Goal: Task Accomplishment & Management: Use online tool/utility

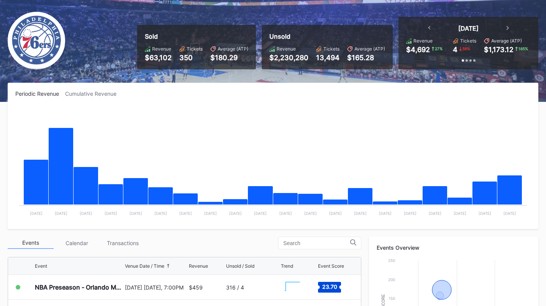
scroll to position [115, 0]
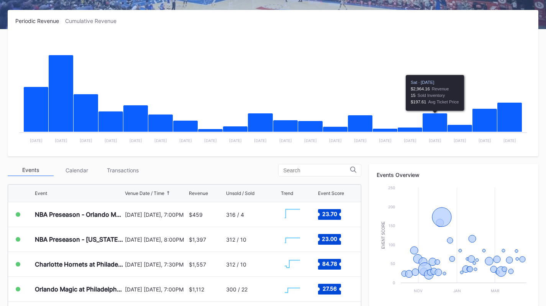
click at [129, 171] on div "Transactions" at bounding box center [123, 170] width 46 height 12
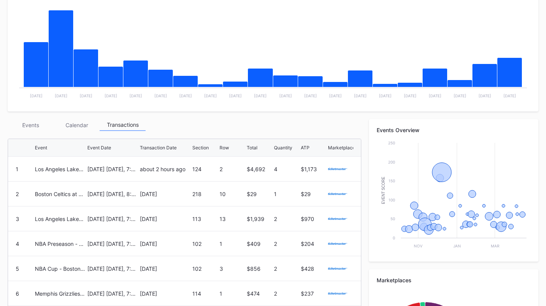
scroll to position [77, 0]
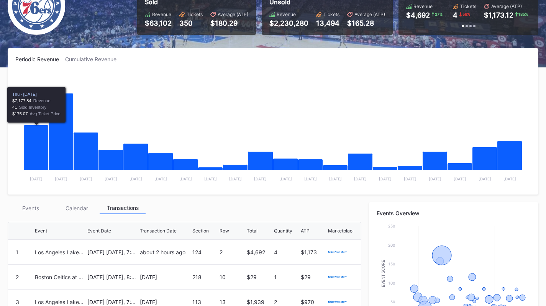
click at [26, 201] on div "Periodic Revenue Cumulative Revenue Created with Highcharts 11.2.0 Chart title …" at bounding box center [273, 281] width 546 height 467
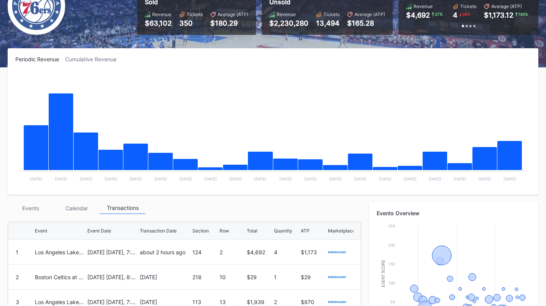
click at [32, 200] on div "Periodic Revenue Cumulative Revenue Created with Highcharts 11.2.0 Chart title …" at bounding box center [273, 281] width 546 height 467
click at [35, 208] on div "Events" at bounding box center [31, 208] width 46 height 12
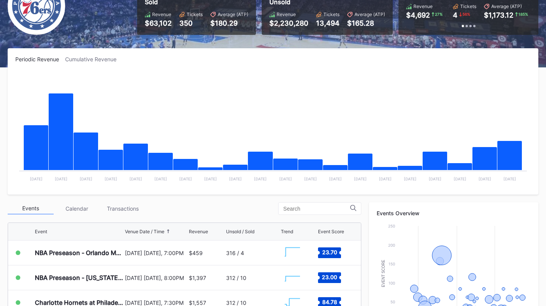
click at [125, 203] on div "Transactions" at bounding box center [123, 209] width 46 height 12
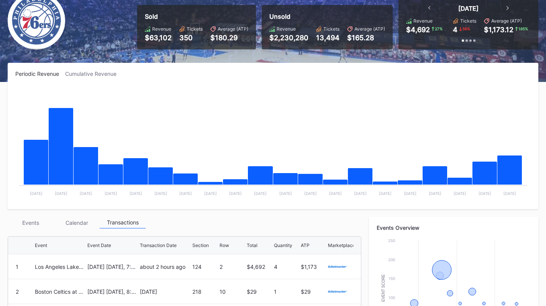
scroll to position [0, 0]
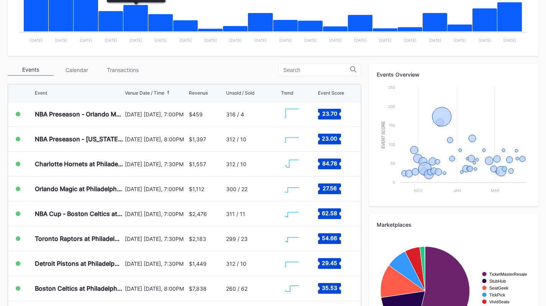
scroll to position [230, 0]
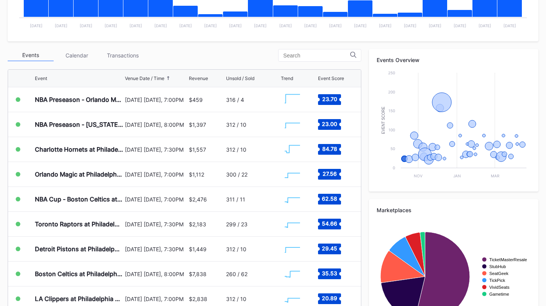
click at [119, 57] on div "Transactions" at bounding box center [123, 55] width 46 height 12
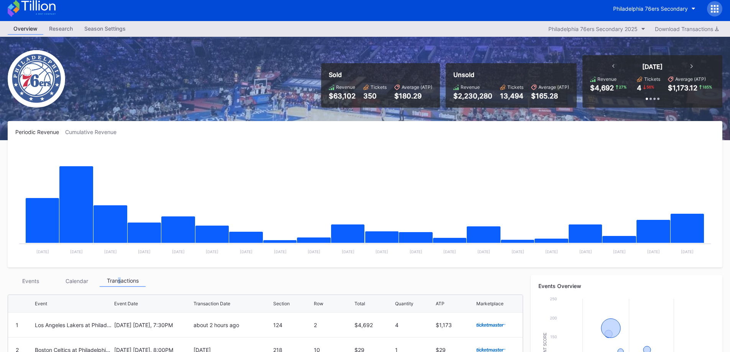
scroll to position [0, 0]
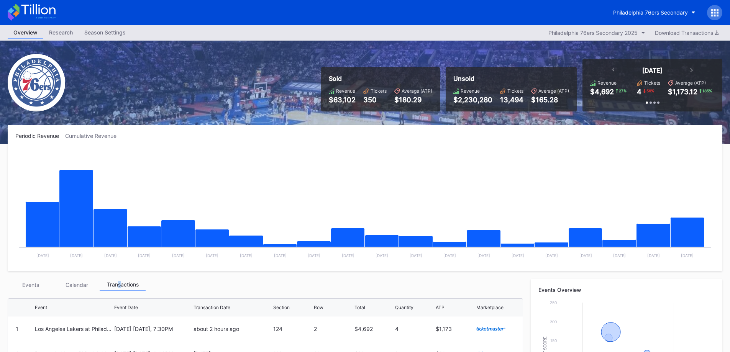
click at [545, 16] on button "Philadelphia 76ers Secondary" at bounding box center [654, 12] width 94 height 14
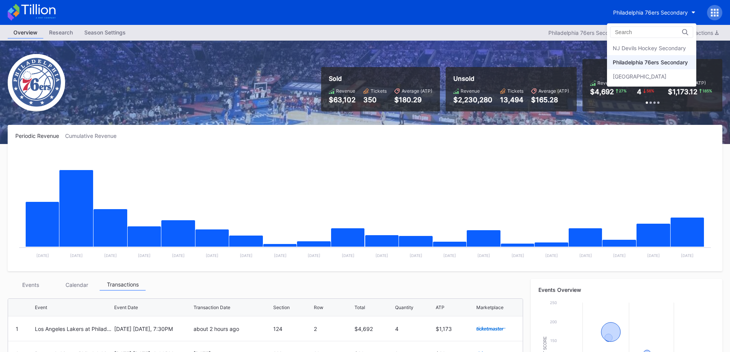
click at [545, 48] on div "NJ Devils Hockey Secondary" at bounding box center [648, 48] width 73 height 7
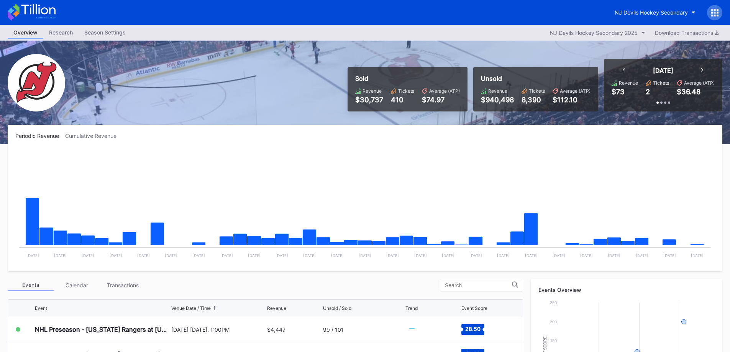
scroll to position [153, 0]
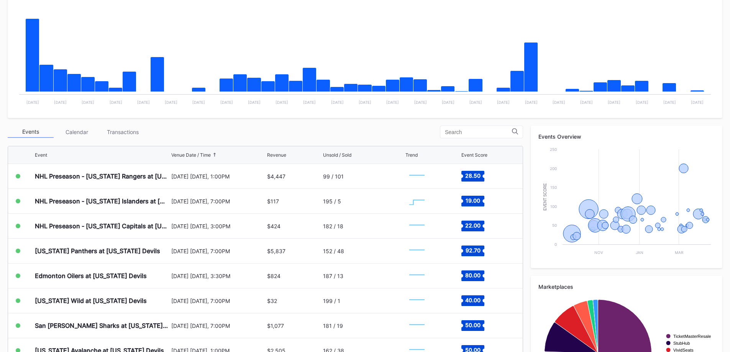
click at [108, 129] on div "Transactions" at bounding box center [123, 132] width 46 height 12
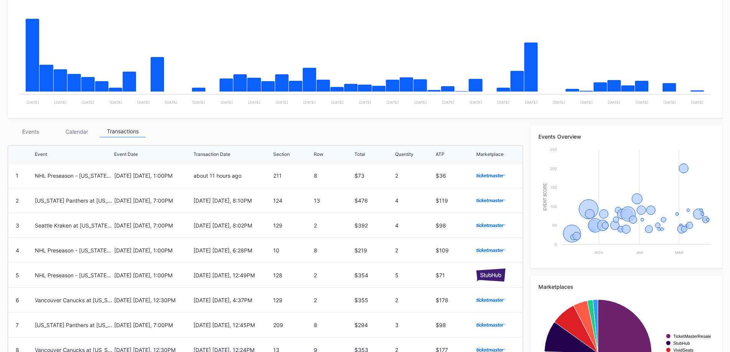
click at [38, 126] on div "Events" at bounding box center [31, 132] width 46 height 12
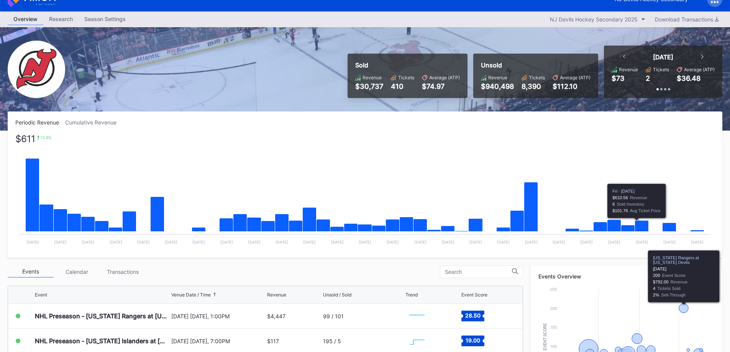
scroll to position [0, 0]
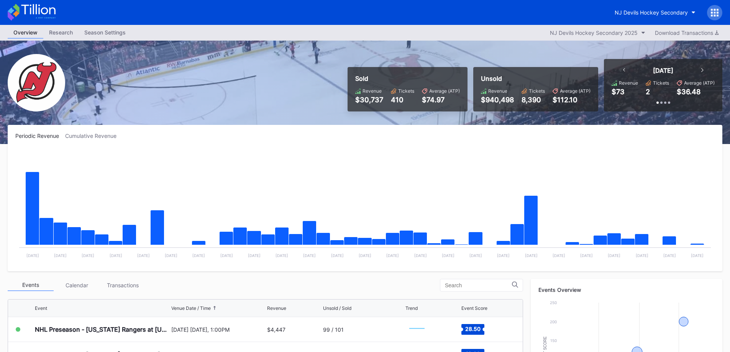
click at [609, 10] on button "NJ Devils Hockey Secondary" at bounding box center [655, 12] width 92 height 14
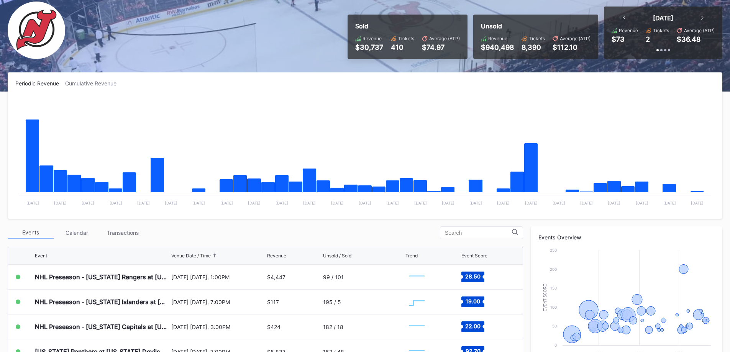
scroll to position [227, 0]
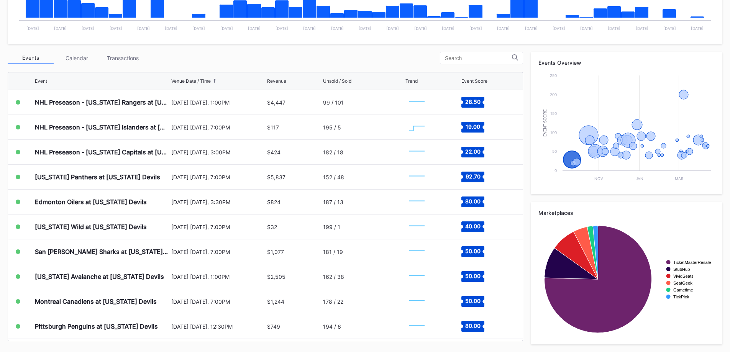
click at [107, 64] on div "Events Calendar Transactions" at bounding box center [265, 58] width 515 height 13
click at [120, 56] on div "Transactions" at bounding box center [123, 58] width 46 height 12
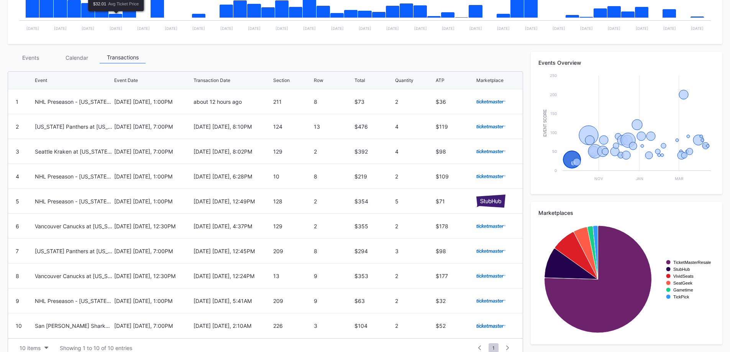
click at [15, 54] on div "Events" at bounding box center [31, 58] width 46 height 12
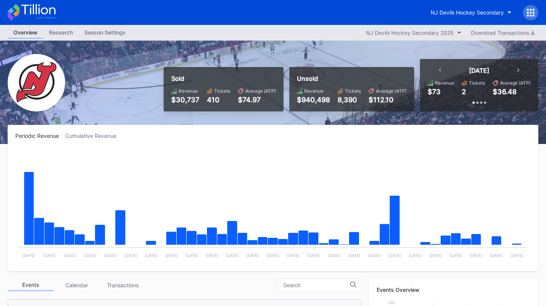
click at [452, 8] on button "NJ Devils Hockey Secondary" at bounding box center [471, 12] width 92 height 14
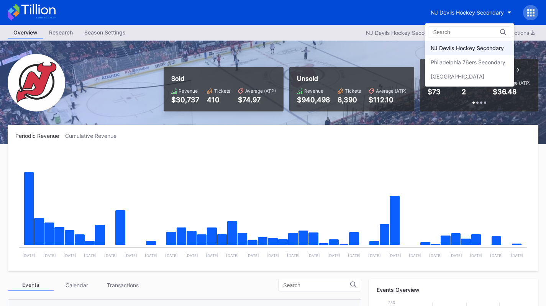
click at [458, 64] on div "Philadelphia 76ers Secondary" at bounding box center [468, 62] width 75 height 7
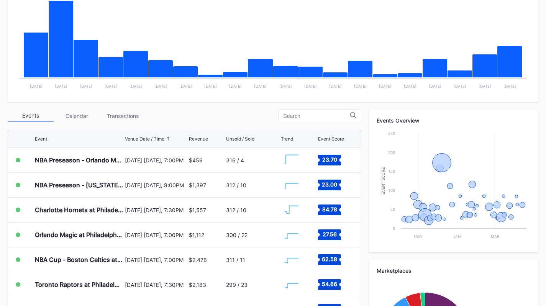
scroll to position [170, 0]
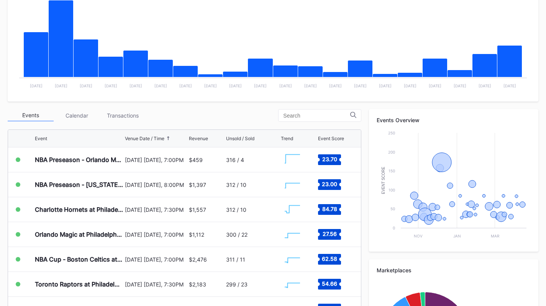
click at [135, 117] on div "Transactions" at bounding box center [123, 116] width 46 height 12
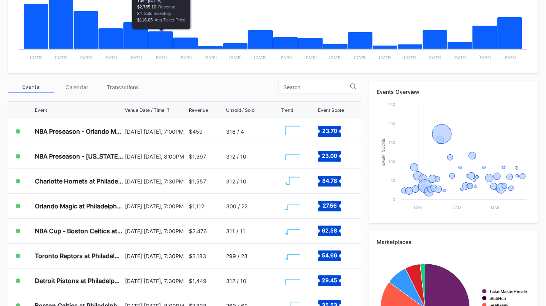
scroll to position [200, 0]
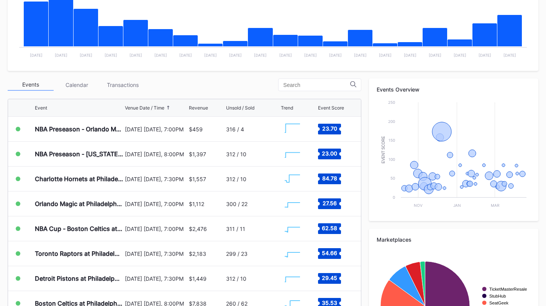
click at [106, 84] on div "Transactions" at bounding box center [123, 85] width 46 height 12
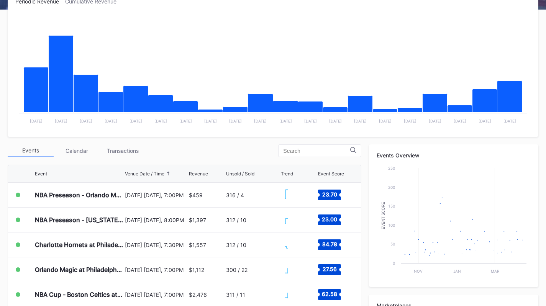
scroll to position [178, 0]
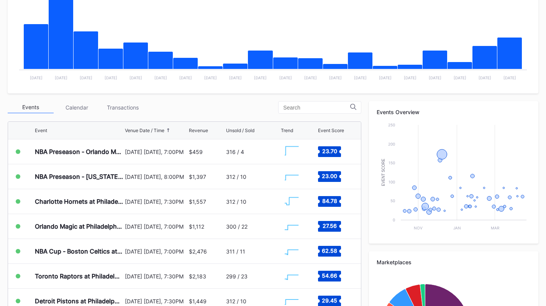
click at [143, 104] on div "Transactions" at bounding box center [123, 108] width 46 height 12
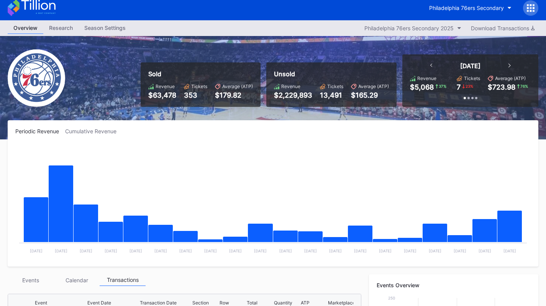
scroll to position [0, 0]
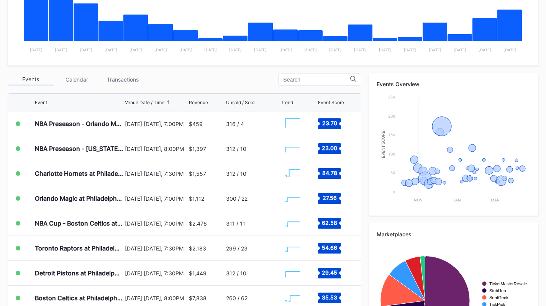
scroll to position [208, 0]
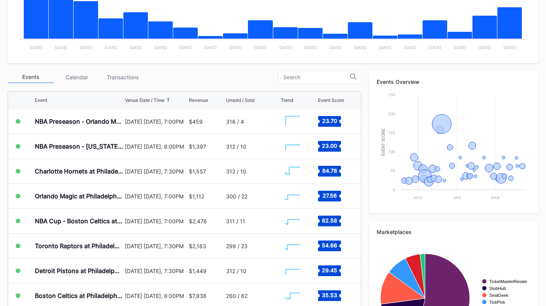
click at [129, 76] on div "Transactions" at bounding box center [123, 77] width 46 height 12
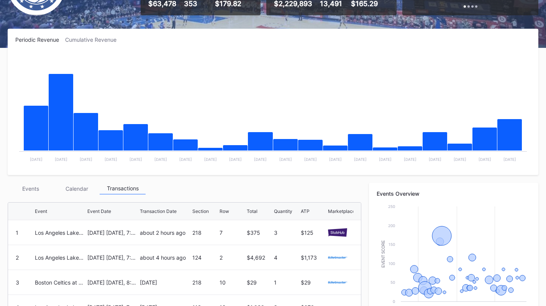
scroll to position [74, 0]
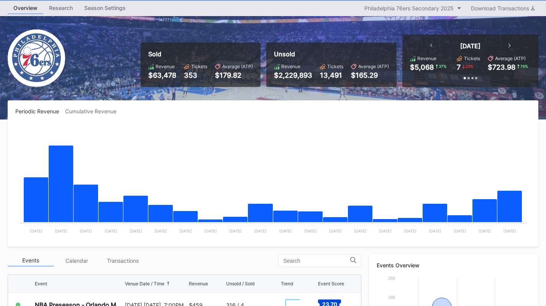
scroll to position [15, 0]
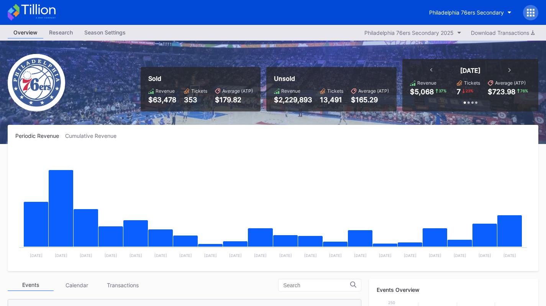
click at [529, 12] on icon at bounding box center [531, 13] width 8 height 8
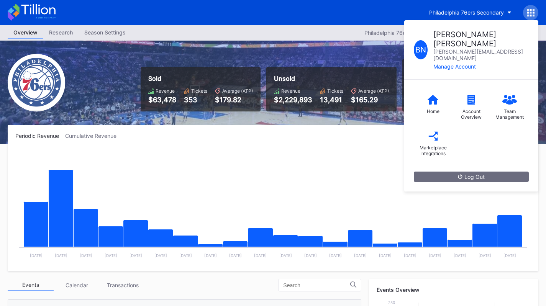
click at [529, 12] on icon at bounding box center [531, 13] width 8 height 8
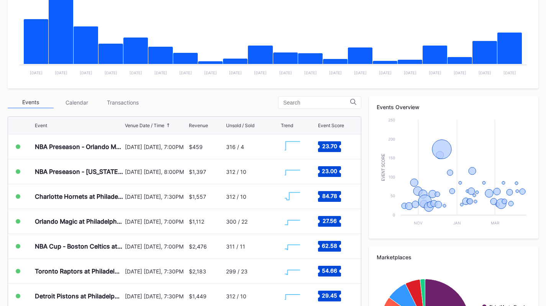
scroll to position [181, 0]
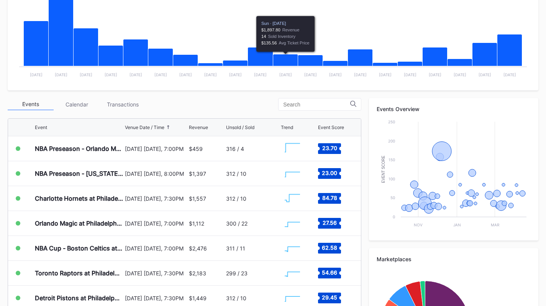
click at [128, 103] on div "Transactions" at bounding box center [123, 104] width 46 height 12
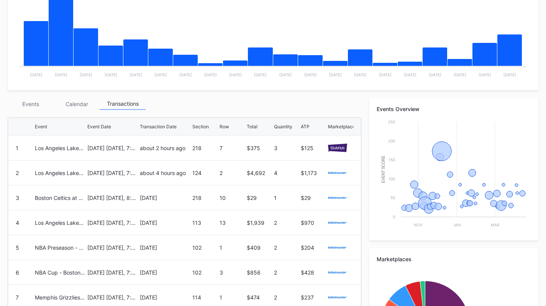
click at [39, 100] on div "Events" at bounding box center [31, 104] width 46 height 12
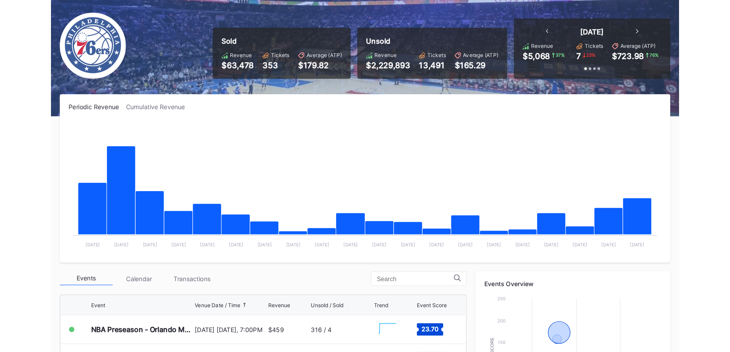
scroll to position [42, 0]
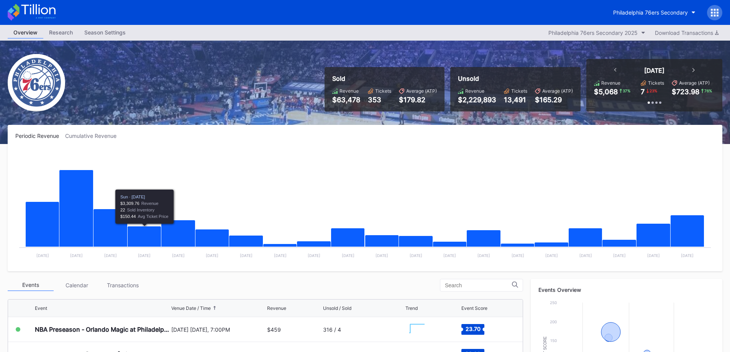
click at [140, 283] on div "Transactions" at bounding box center [123, 285] width 46 height 12
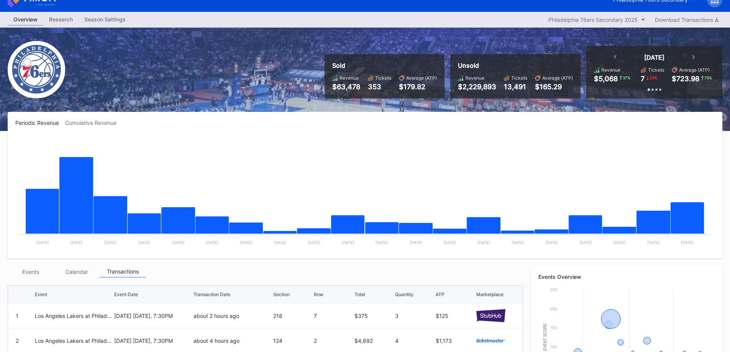
scroll to position [153, 0]
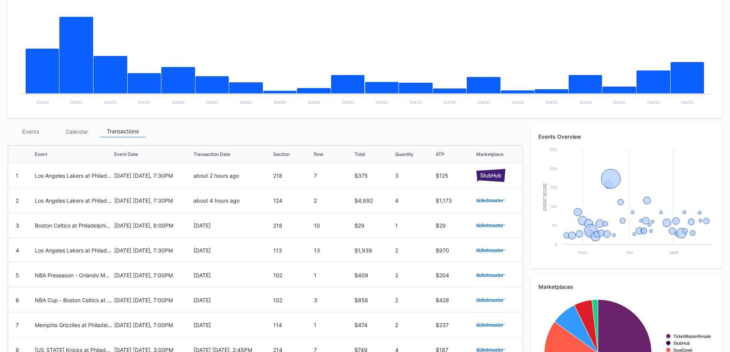
click at [37, 134] on div "Events" at bounding box center [31, 132] width 46 height 12
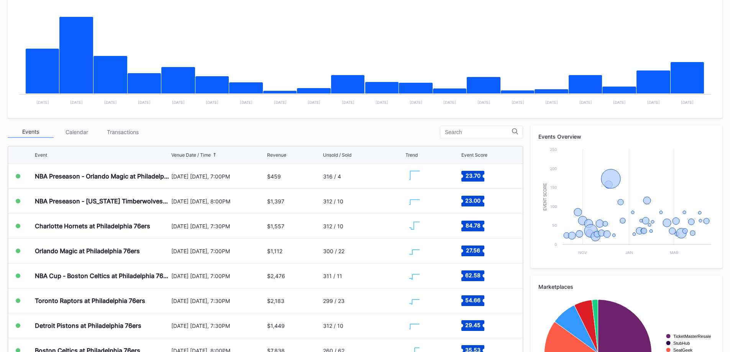
click at [137, 135] on div "Transactions" at bounding box center [123, 132] width 46 height 12
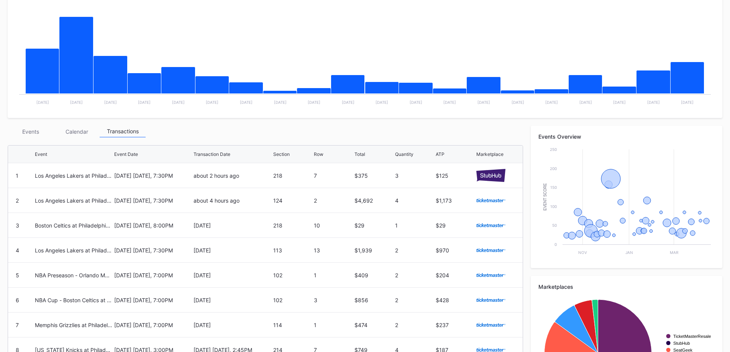
click at [39, 128] on div "Events" at bounding box center [31, 132] width 46 height 12
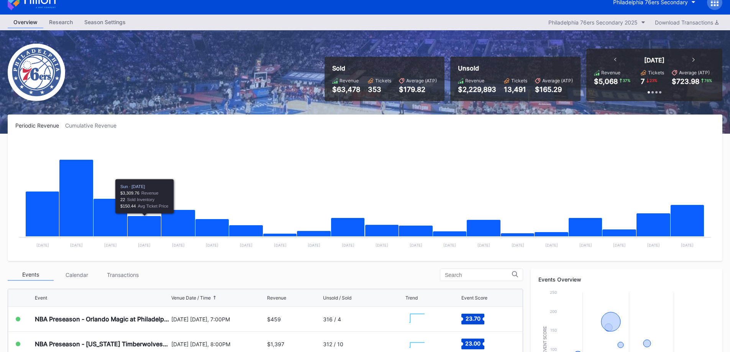
scroll to position [0, 0]
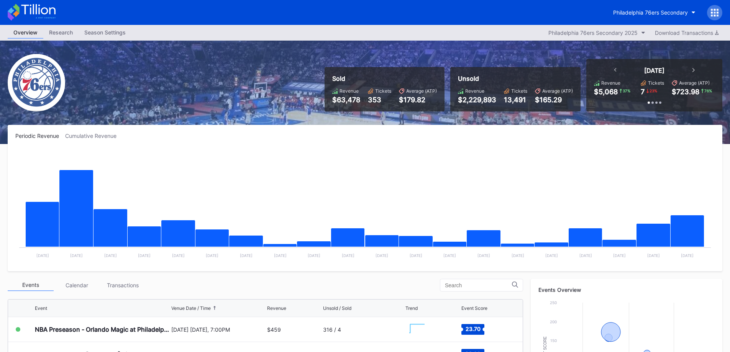
click at [39, 8] on icon at bounding box center [38, 9] width 34 height 10
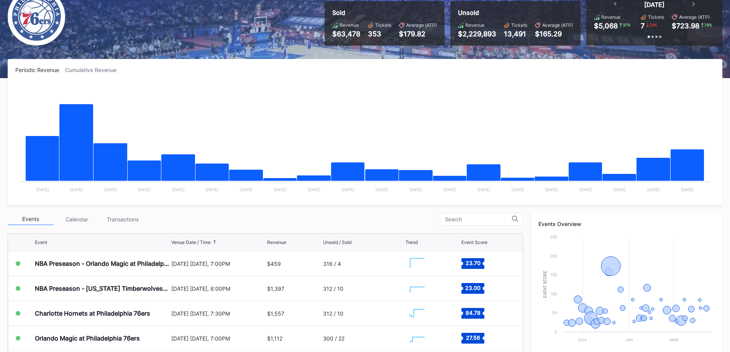
scroll to position [77, 0]
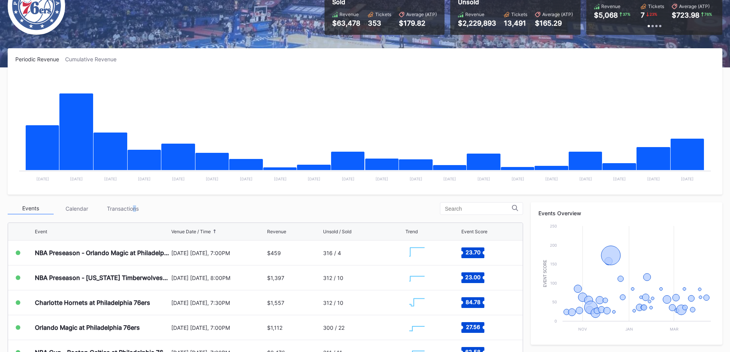
click at [135, 210] on div "Transactions" at bounding box center [123, 209] width 46 height 12
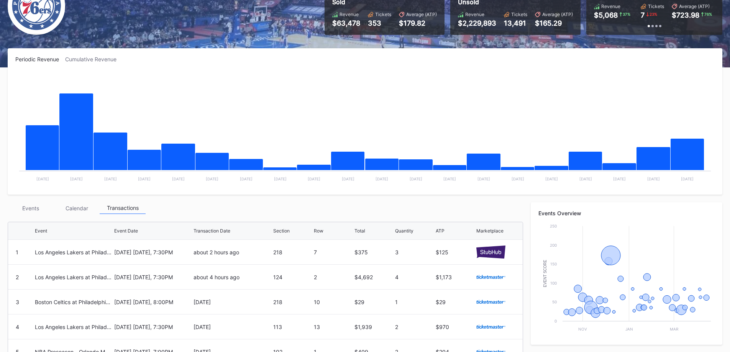
click at [159, 200] on div "Periodic Revenue Cumulative Revenue Created with Highcharts 11.2.0 Chart title …" at bounding box center [365, 281] width 730 height 467
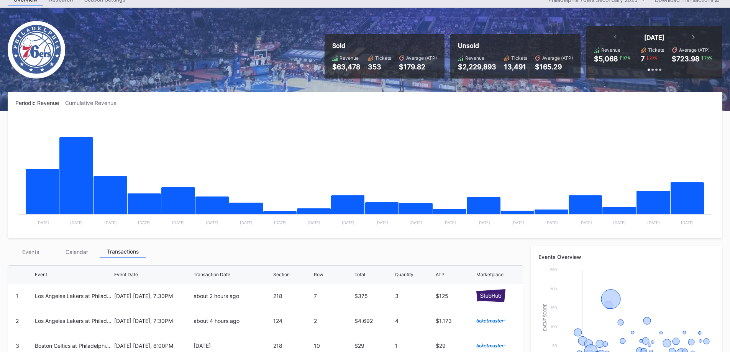
scroll to position [0, 0]
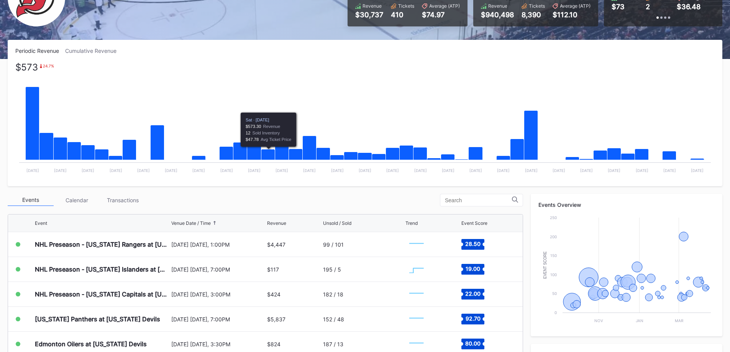
scroll to position [192, 0]
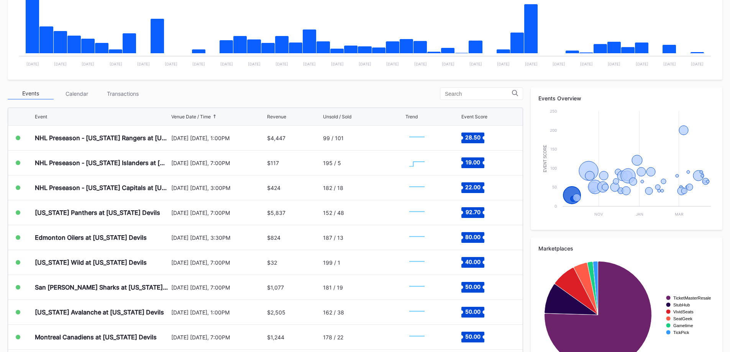
click at [121, 88] on div "Transactions" at bounding box center [123, 94] width 46 height 12
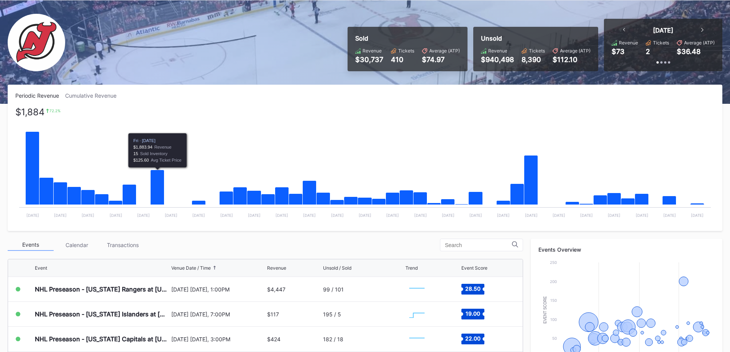
scroll to position [77, 0]
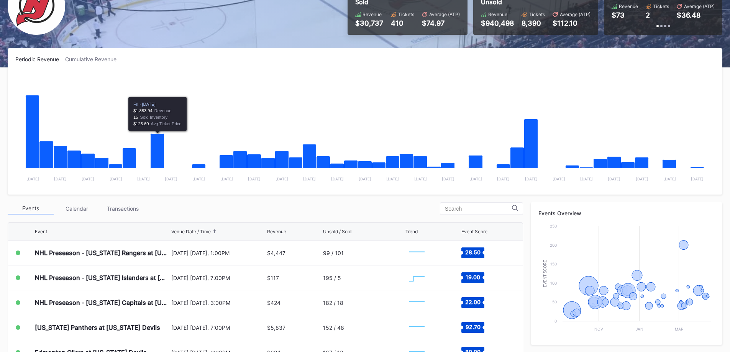
click at [127, 204] on div "Transactions" at bounding box center [123, 209] width 46 height 12
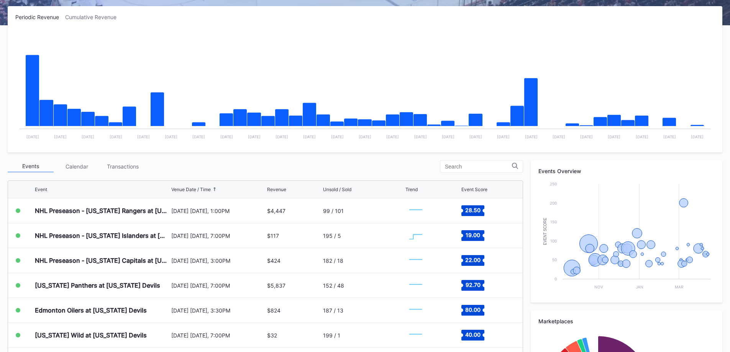
scroll to position [227, 0]
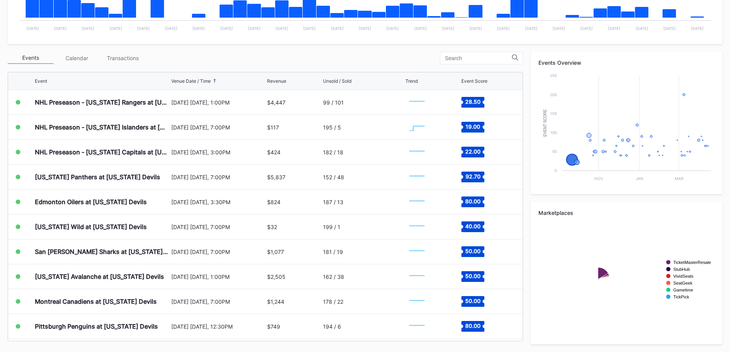
click at [121, 60] on div "Transactions" at bounding box center [123, 58] width 46 height 12
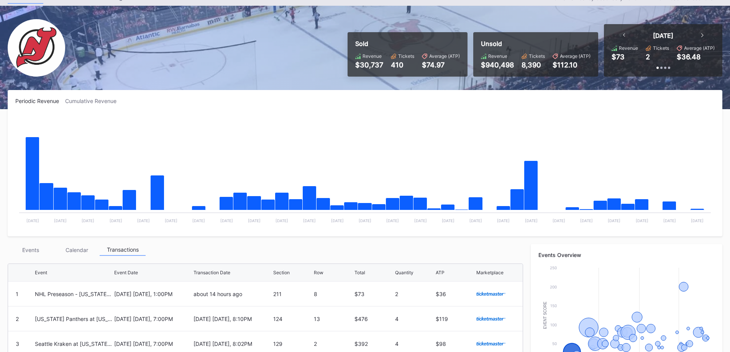
scroll to position [0, 0]
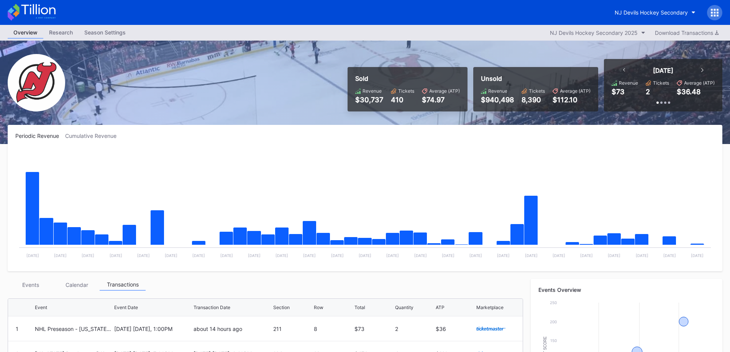
click at [655, 7] on button "NJ Devils Hockey Secondary" at bounding box center [655, 12] width 92 height 14
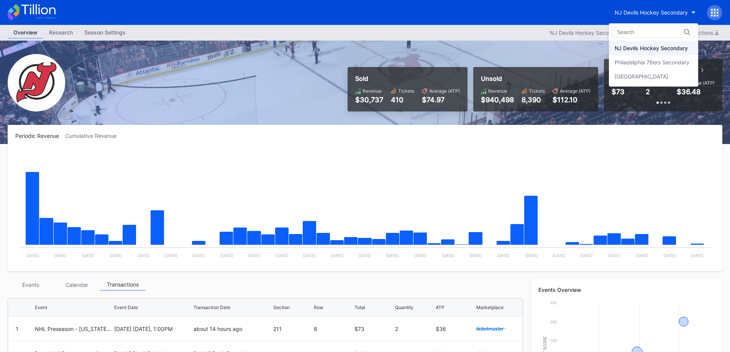
click at [657, 61] on div "Philadelphia 76ers Secondary" at bounding box center [651, 62] width 75 height 7
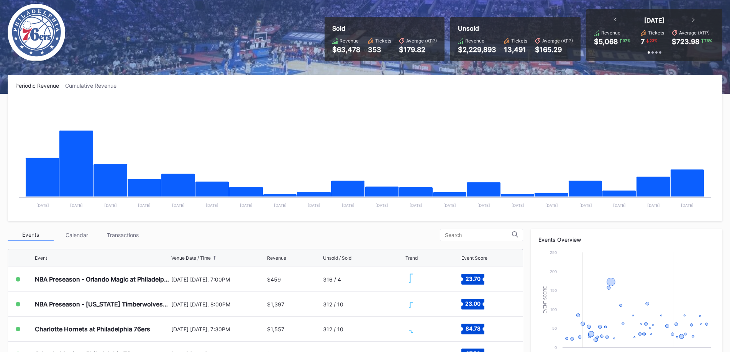
scroll to position [227, 0]
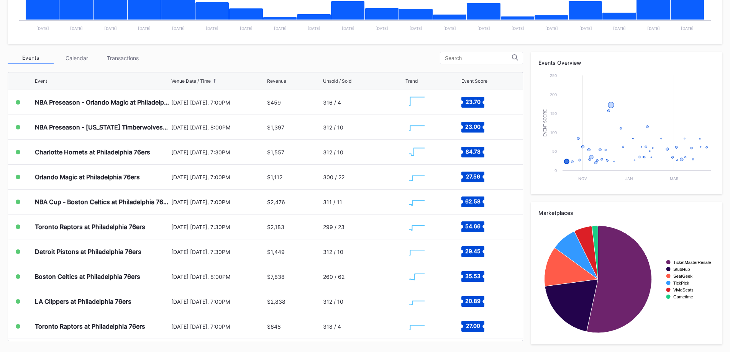
click at [122, 56] on div "Transactions" at bounding box center [123, 58] width 46 height 12
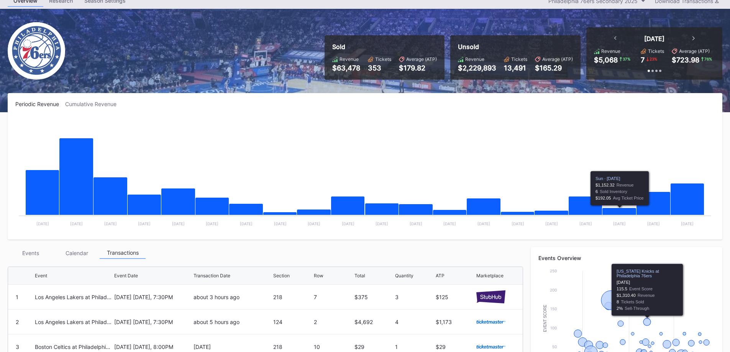
scroll to position [0, 0]
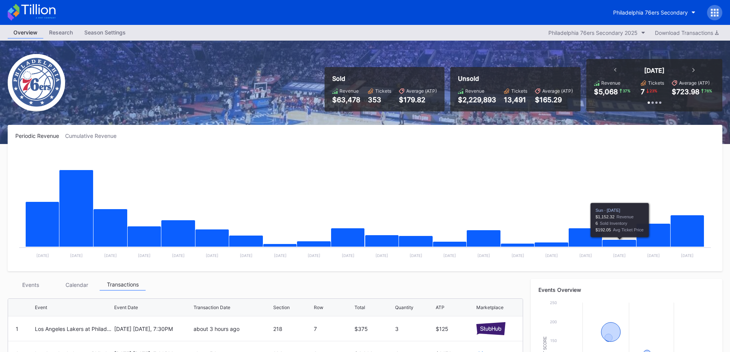
click at [639, 13] on div "Philadelphia 76ers Secondary" at bounding box center [650, 12] width 75 height 7
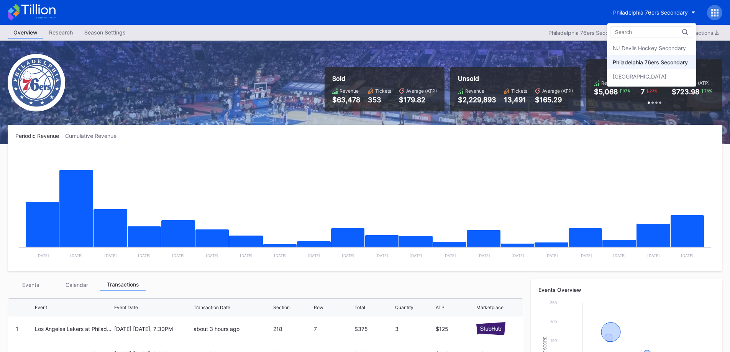
click at [647, 78] on div "[GEOGRAPHIC_DATA]" at bounding box center [639, 76] width 54 height 7
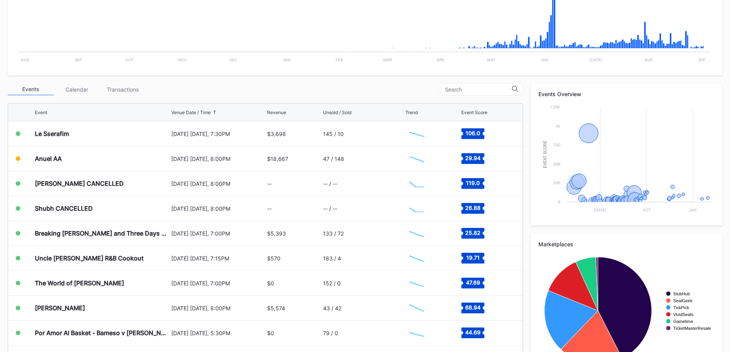
scroll to position [230, 0]
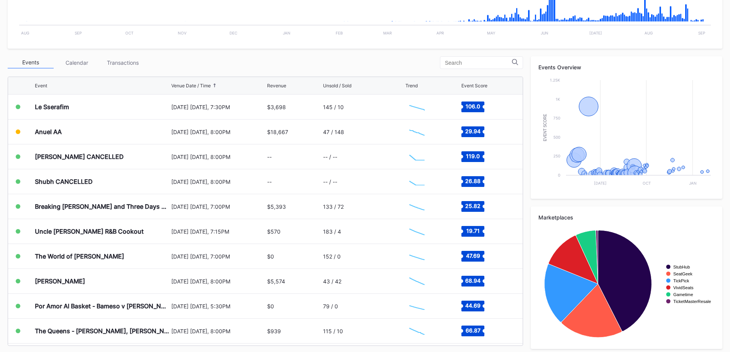
click at [128, 102] on div "Le Sserafim" at bounding box center [102, 107] width 134 height 25
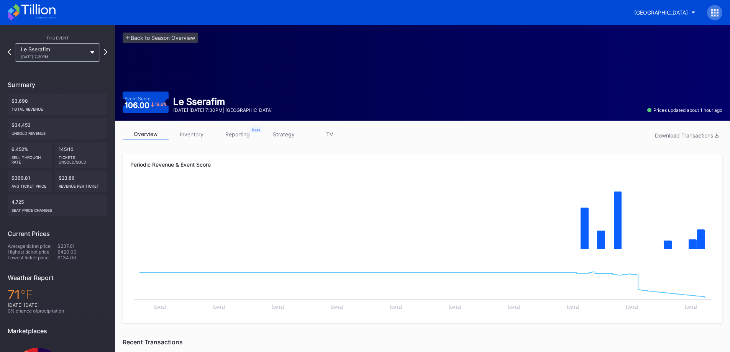
click at [205, 129] on link "inventory" at bounding box center [192, 134] width 46 height 12
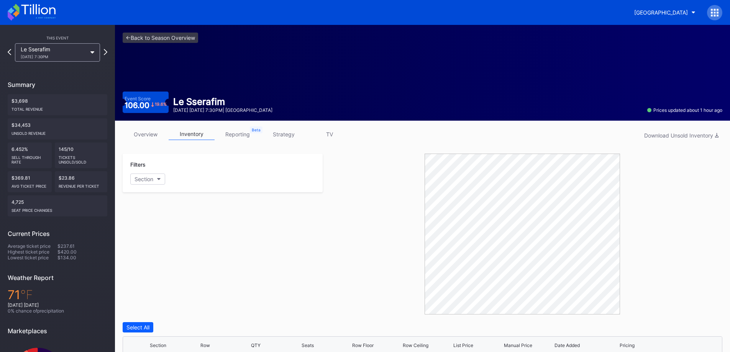
click at [281, 135] on link "strategy" at bounding box center [283, 134] width 46 height 12
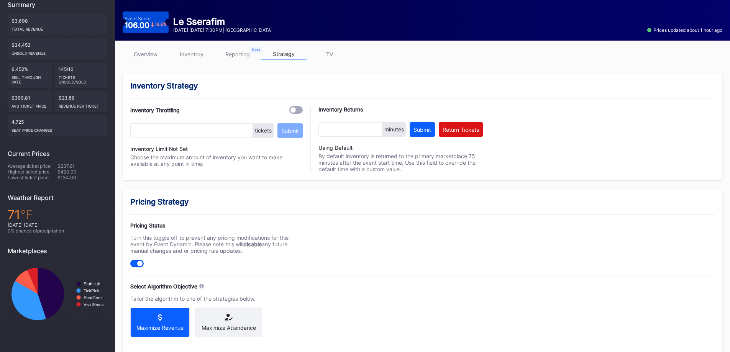
scroll to position [236, 0]
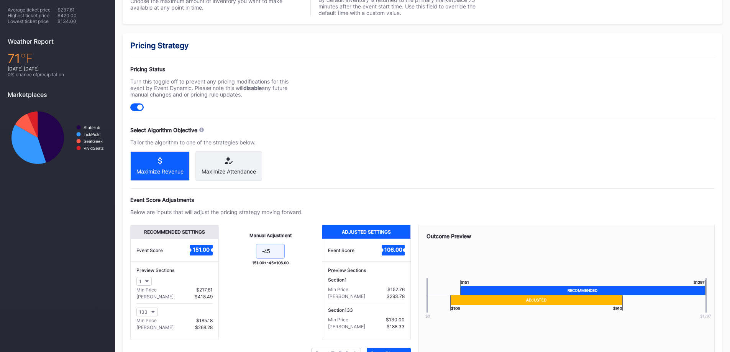
drag, startPoint x: 278, startPoint y: 256, endPoint x: 264, endPoint y: 258, distance: 14.3
click at [264, 258] on input "-45" at bounding box center [270, 251] width 29 height 15
type input "-65"
click at [512, 92] on div "Pricing Status Turn this toggle off to prevent any pricing modifications for th…" at bounding box center [422, 88] width 584 height 45
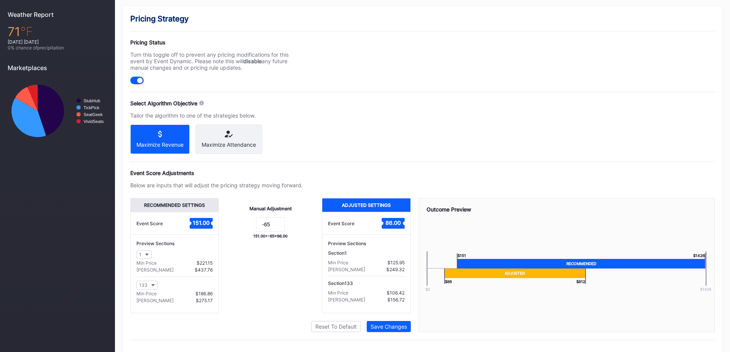
scroll to position [281, 0]
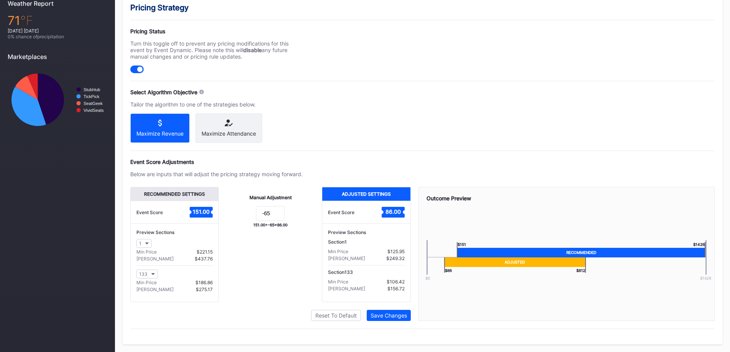
click at [400, 313] on div "Save Changes" at bounding box center [388, 315] width 36 height 7
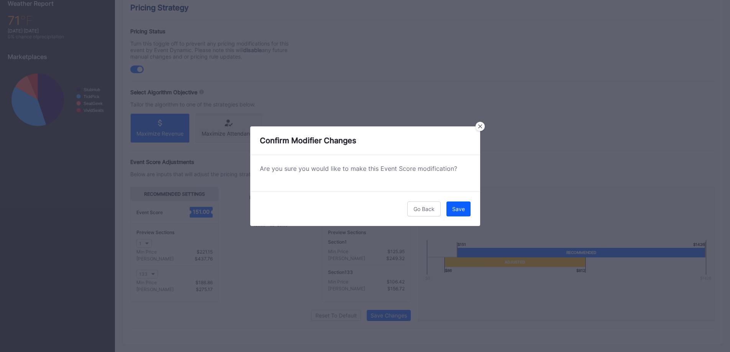
click at [455, 211] on div "Save" at bounding box center [458, 209] width 13 height 7
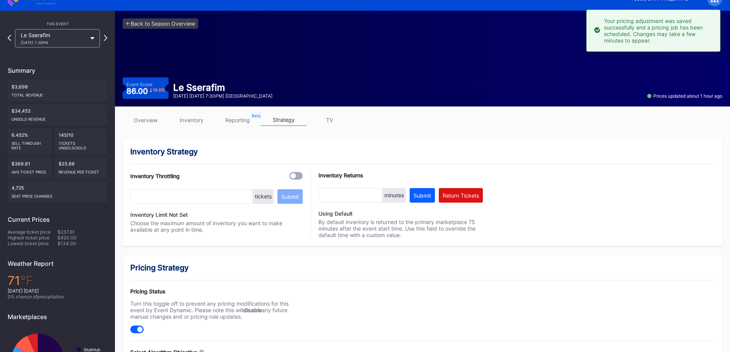
scroll to position [0, 0]
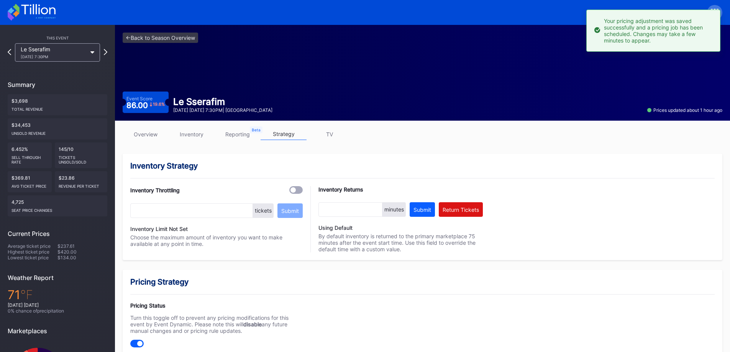
click at [38, 12] on icon at bounding box center [32, 12] width 48 height 17
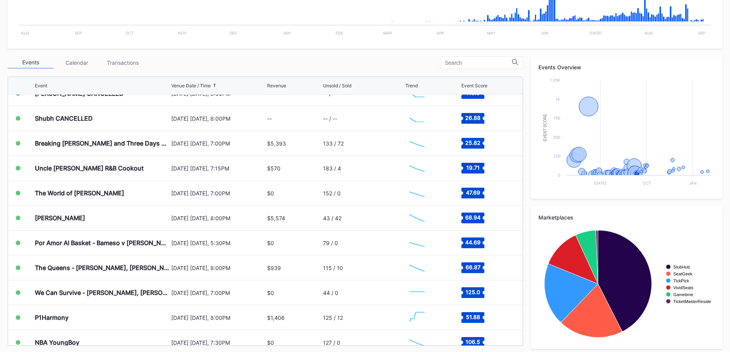
scroll to position [973, 0]
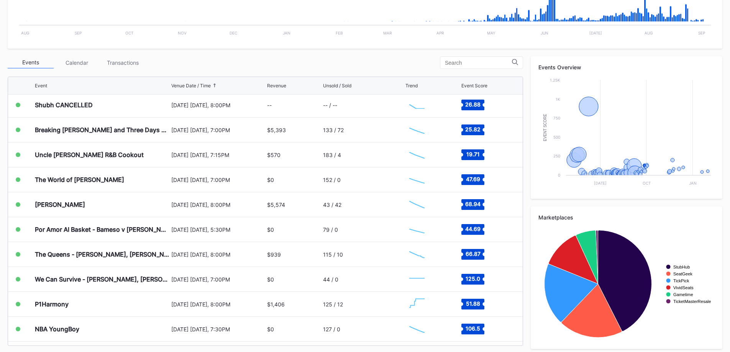
click at [186, 286] on div "[DATE] [DATE], 7:00PM" at bounding box center [218, 279] width 94 height 25
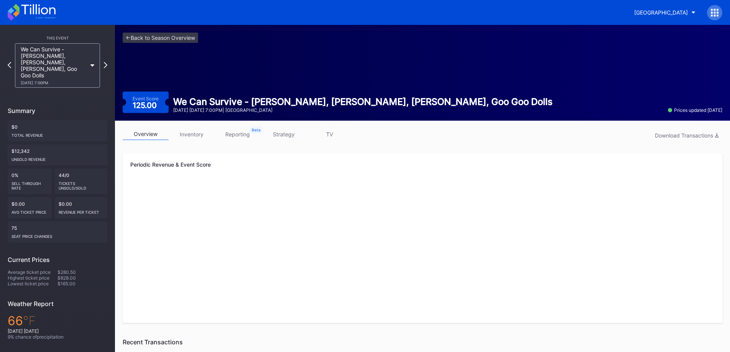
click at [205, 133] on link "inventory" at bounding box center [192, 134] width 46 height 12
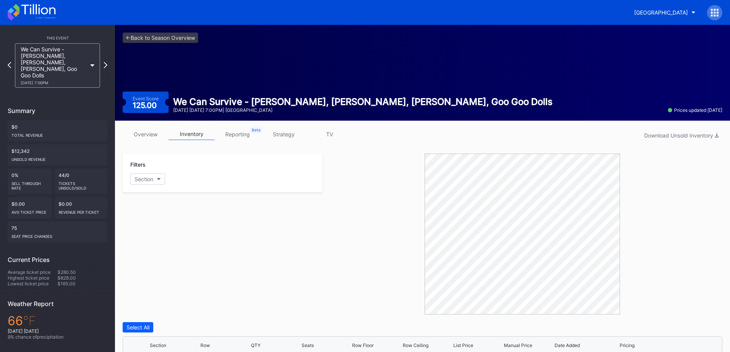
click at [280, 136] on link "strategy" at bounding box center [283, 134] width 46 height 12
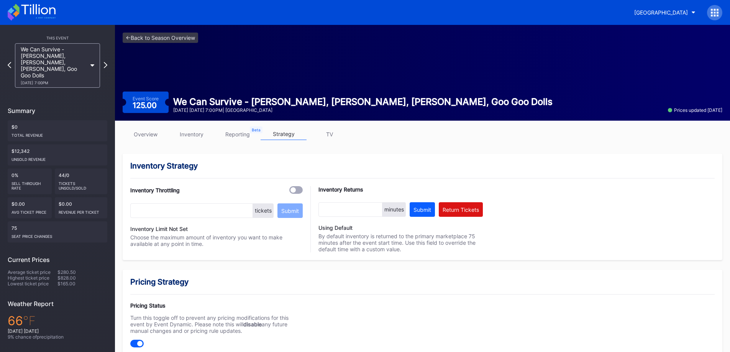
click at [153, 134] on link "overview" at bounding box center [146, 134] width 46 height 12
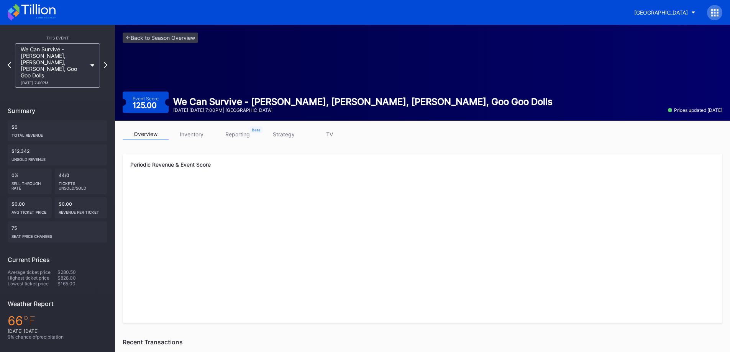
click at [23, 6] on icon at bounding box center [32, 12] width 48 height 17
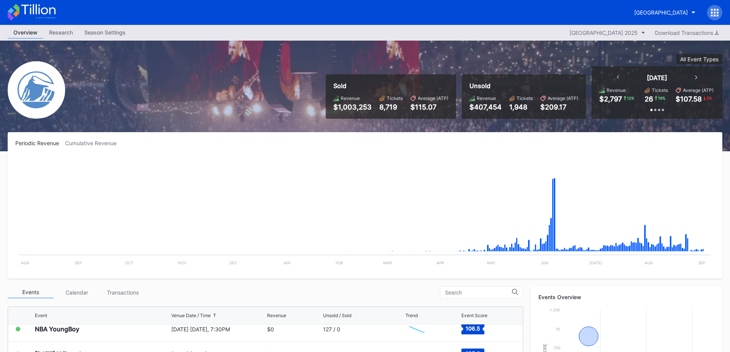
click at [34, 3] on div "[GEOGRAPHIC_DATA]" at bounding box center [365, 12] width 730 height 25
click at [38, 14] on icon at bounding box center [32, 12] width 48 height 17
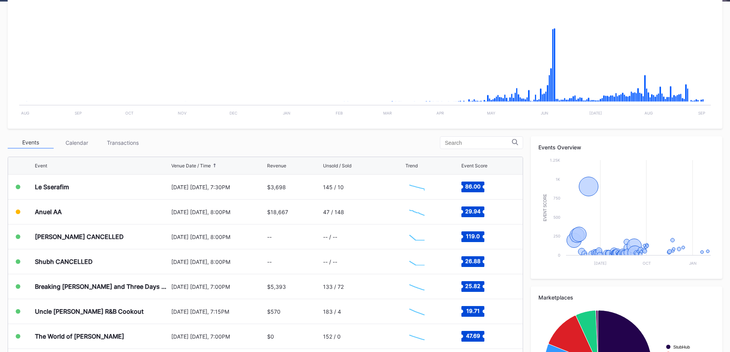
scroll to position [153, 0]
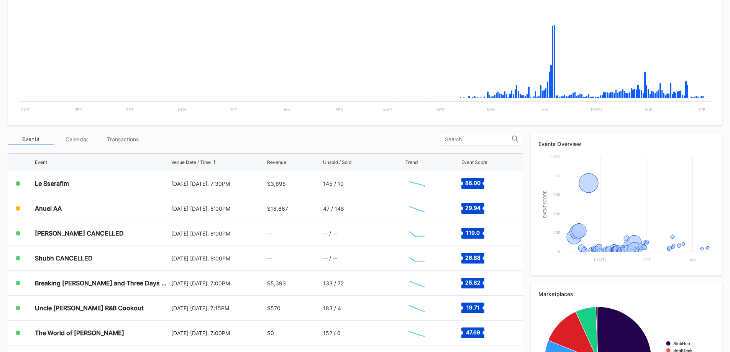
click at [111, 144] on div "Transactions" at bounding box center [123, 139] width 46 height 12
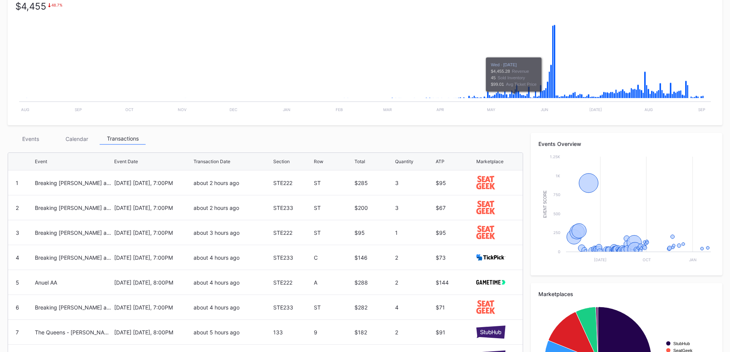
scroll to position [0, 0]
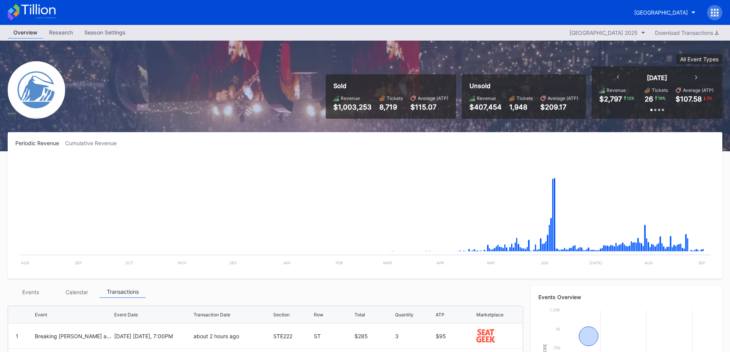
click at [648, 11] on div "[GEOGRAPHIC_DATA]" at bounding box center [661, 12] width 54 height 7
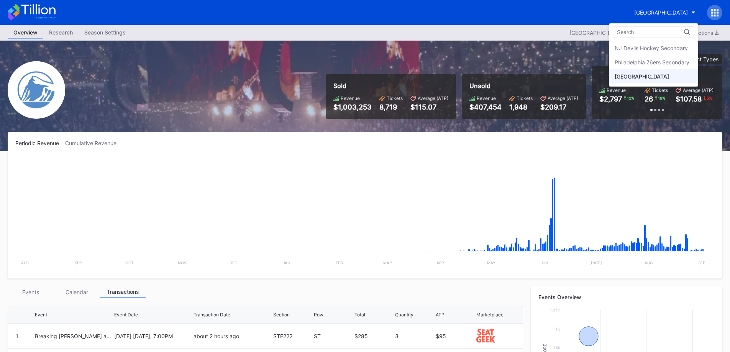
click at [637, 64] on div "Philadelphia 76ers Secondary" at bounding box center [651, 62] width 75 height 7
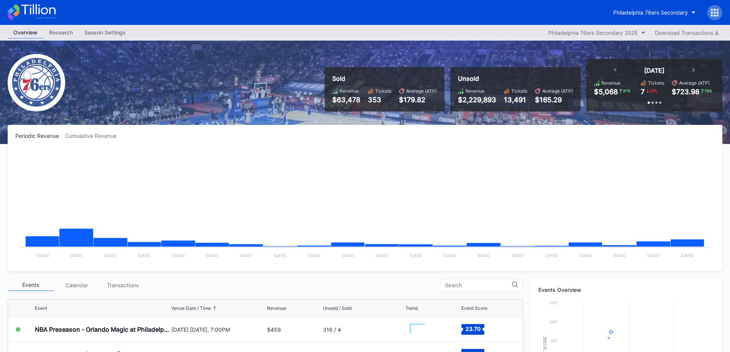
click at [134, 282] on div "Transactions" at bounding box center [123, 285] width 46 height 12
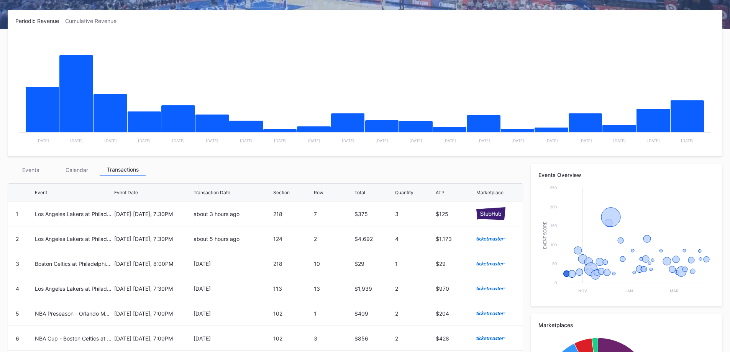
scroll to position [192, 0]
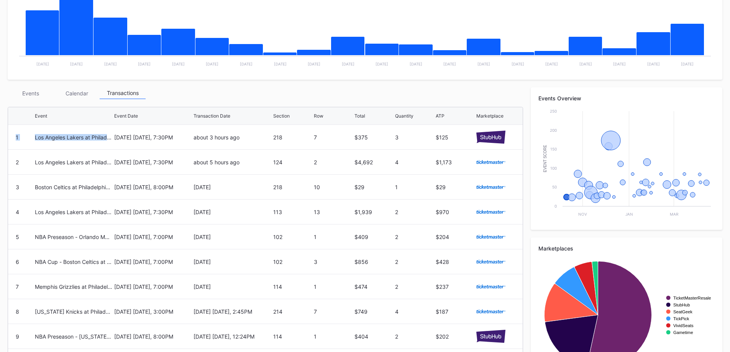
drag, startPoint x: 108, startPoint y: 142, endPoint x: 116, endPoint y: 116, distance: 26.5
click at [116, 116] on div "Event Event Date Transaction Date Section Row Total Quantity ATP Marketplace 1 …" at bounding box center [265, 250] width 515 height 286
click at [174, 86] on div "Periodic Revenue Cumulative Revenue Created with Highcharts 11.2.0 Chart title …" at bounding box center [365, 166] width 730 height 467
click at [247, 160] on div "about 5 hours ago" at bounding box center [231, 162] width 77 height 7
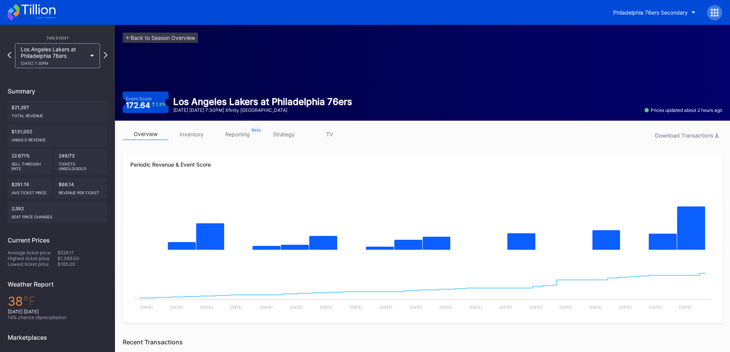
click at [27, 11] on icon at bounding box center [32, 12] width 48 height 17
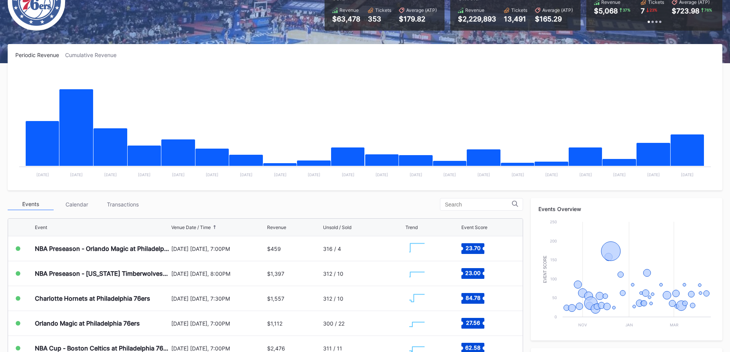
scroll to position [115, 0]
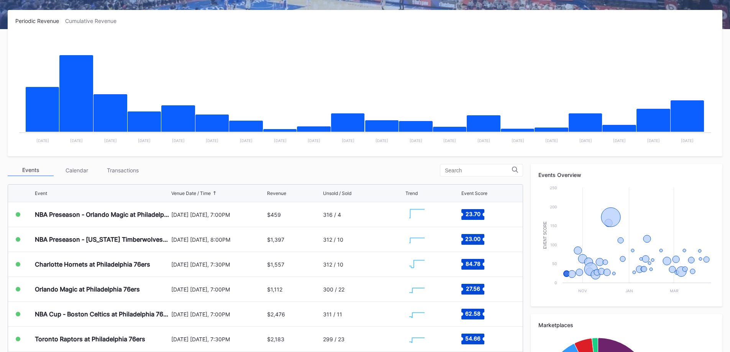
click at [144, 170] on div "Transactions" at bounding box center [123, 170] width 46 height 12
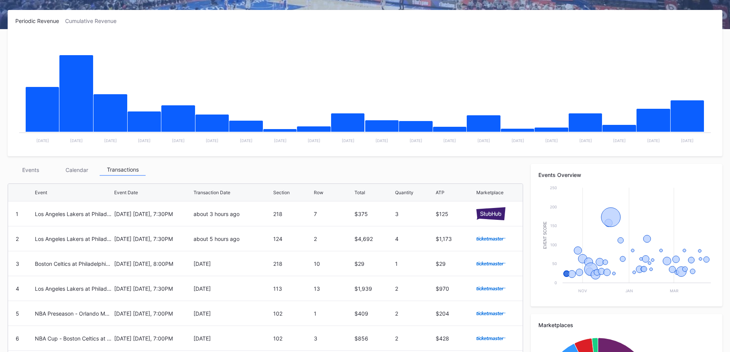
click at [39, 170] on div "Events" at bounding box center [31, 170] width 46 height 12
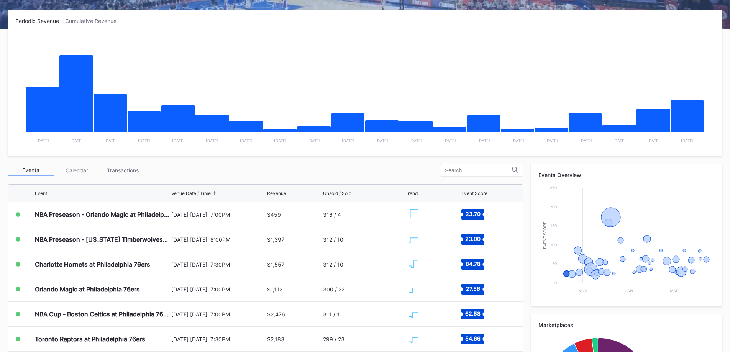
click at [84, 169] on div "Calendar" at bounding box center [77, 170] width 46 height 12
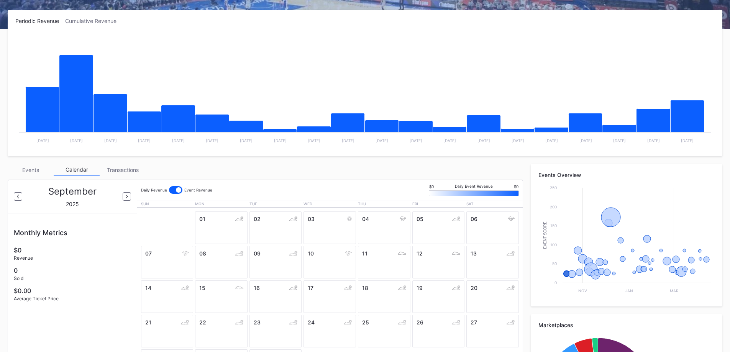
click at [122, 171] on div "Transactions" at bounding box center [123, 170] width 46 height 12
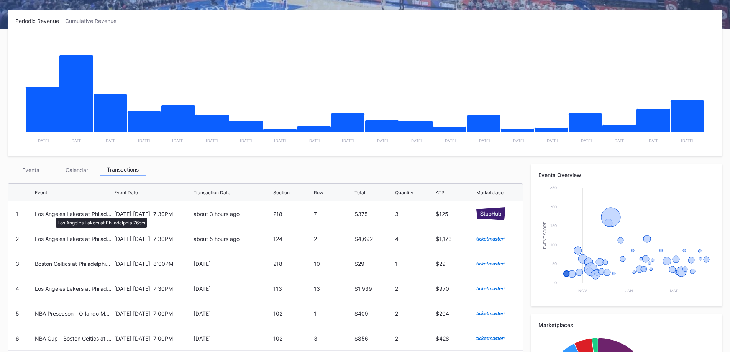
click at [52, 216] on div "Los Angeles Lakers at Philadelphia 76ers" at bounding box center [73, 214] width 77 height 7
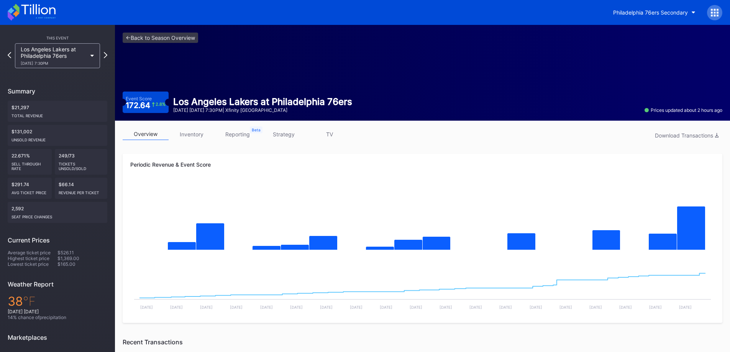
click at [56, 18] on div "Philadelphia 76ers Secondary" at bounding box center [365, 12] width 730 height 25
click at [51, 11] on icon at bounding box center [32, 12] width 48 height 17
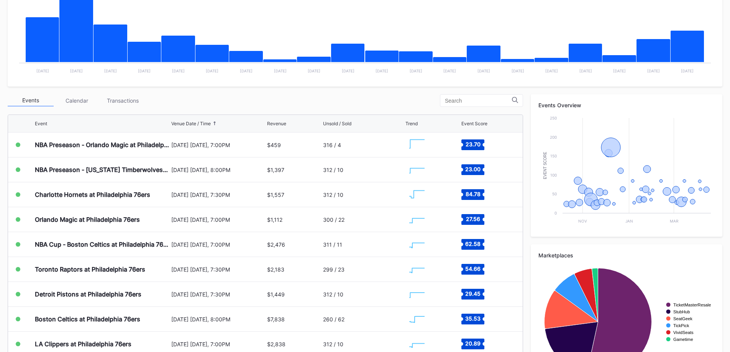
scroll to position [192, 0]
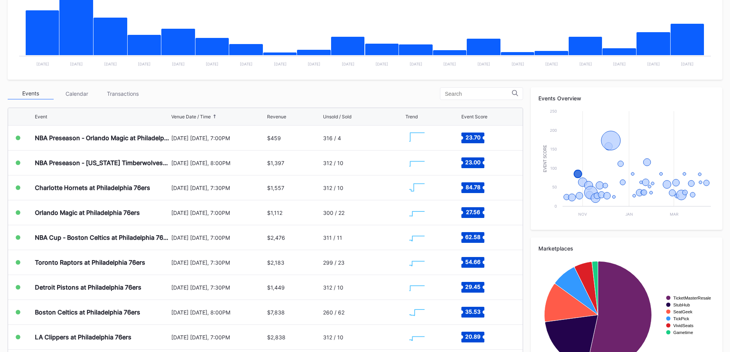
click at [148, 192] on div "Charlotte Hornets at Philadelphia 76ers" at bounding box center [102, 187] width 134 height 25
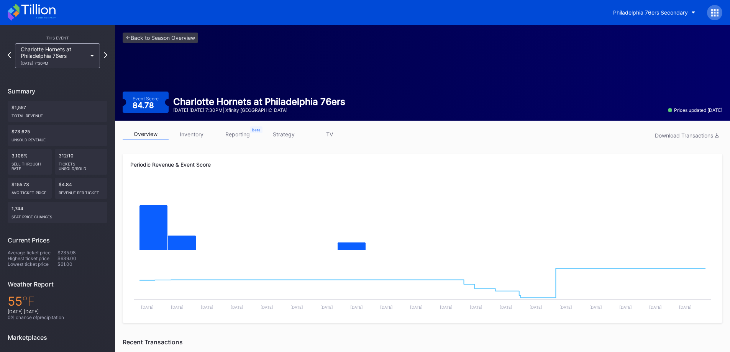
click at [5, 16] on div "Philadelphia 76ers Secondary" at bounding box center [365, 12] width 730 height 25
click at [7, 16] on div "Philadelphia 76ers Secondary" at bounding box center [365, 12] width 730 height 25
click at [13, 14] on icon at bounding box center [16, 14] width 7 height 7
